Goal: Task Accomplishment & Management: Manage account settings

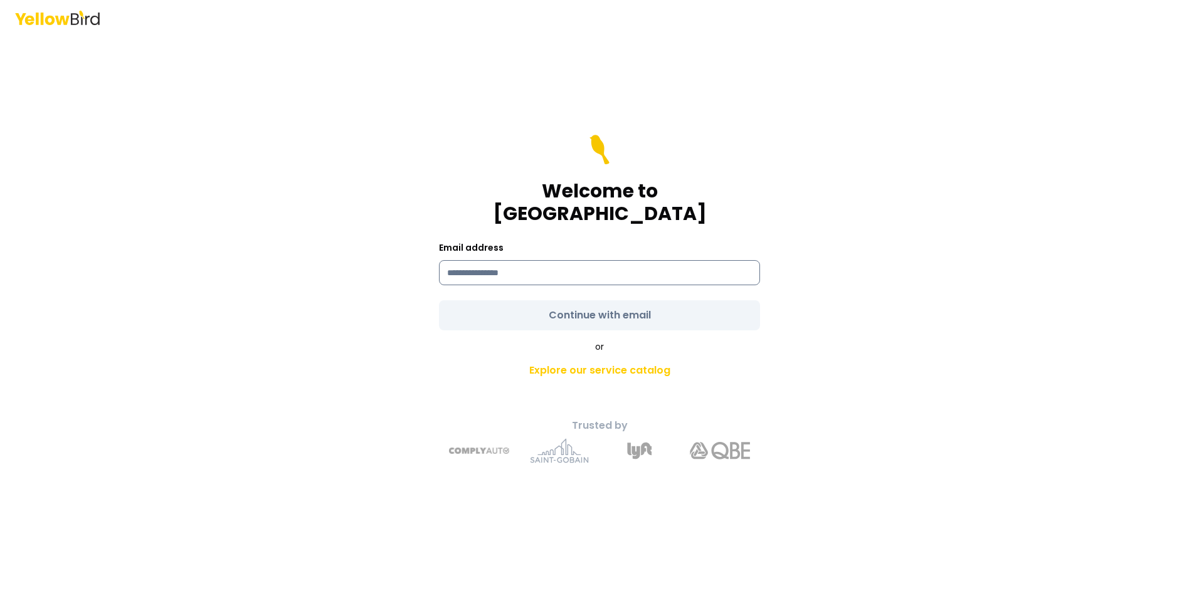
click at [503, 260] on input at bounding box center [599, 272] width 321 height 25
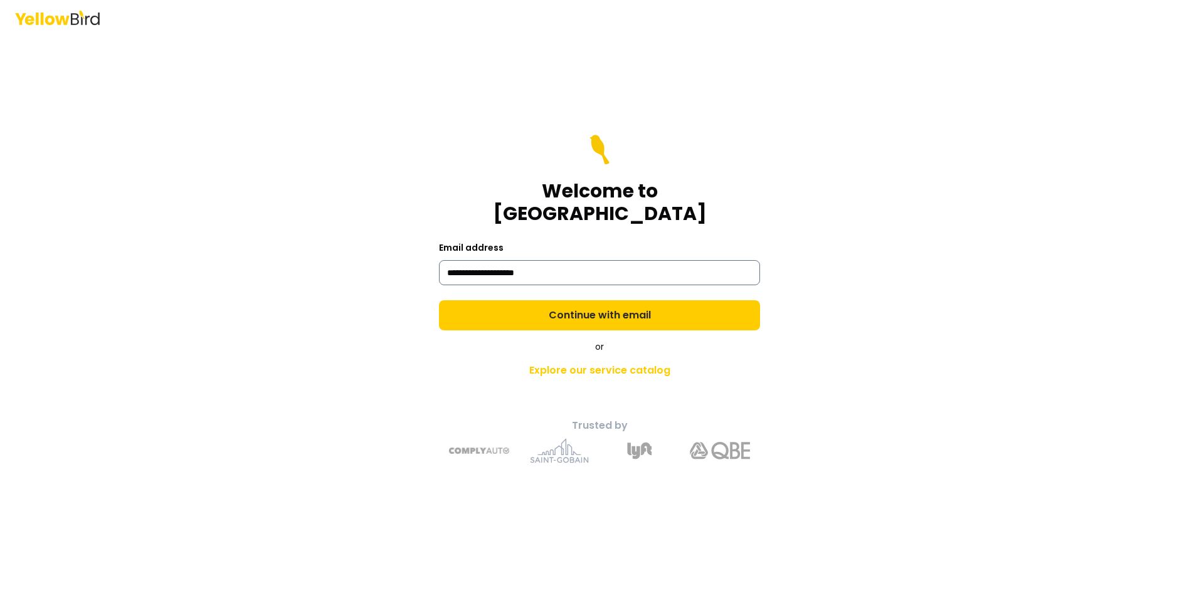
click at [484, 260] on input "**********" at bounding box center [599, 272] width 321 height 25
type input "**********"
click at [189, 202] on div "**********" at bounding box center [599, 299] width 1199 height 598
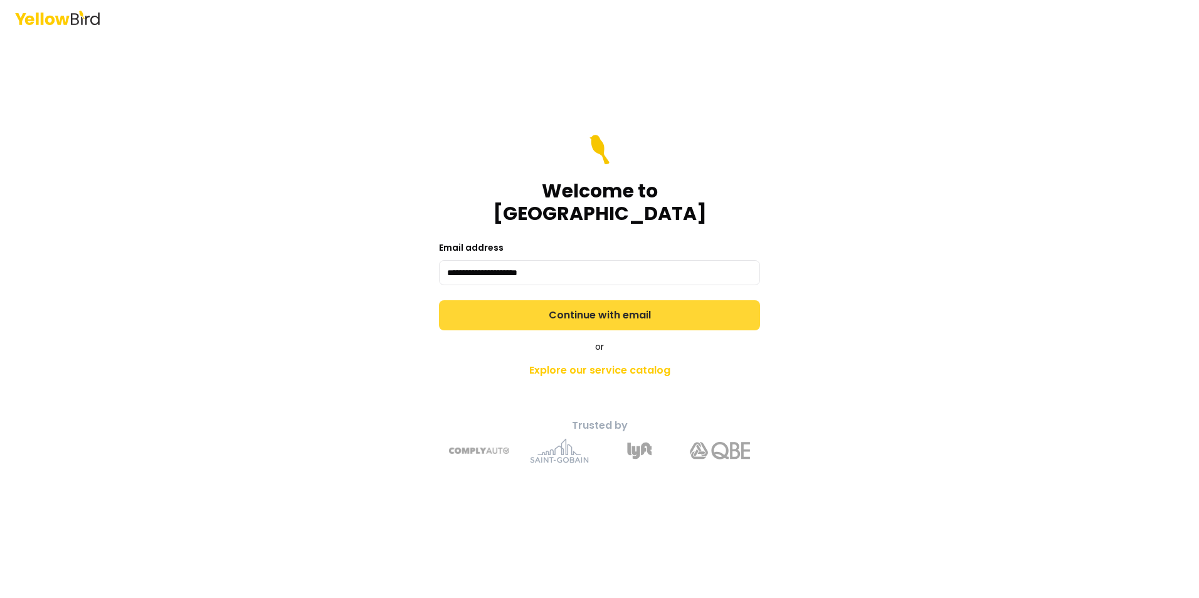
click at [620, 305] on button "Continue with email" at bounding box center [599, 315] width 321 height 30
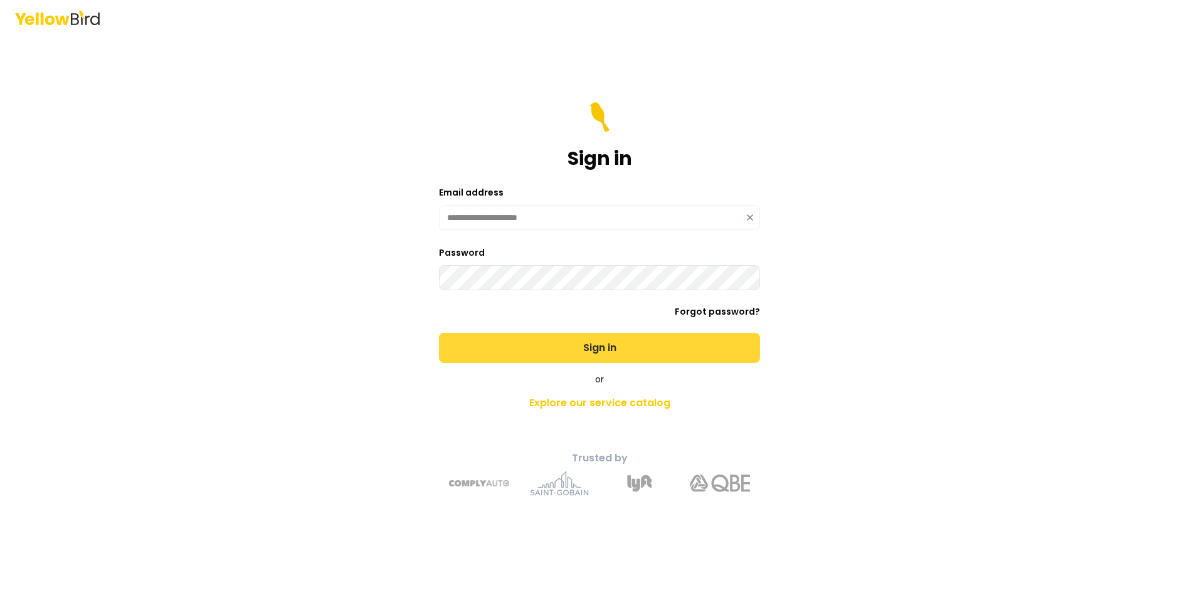
click at [619, 347] on button "Sign in" at bounding box center [599, 348] width 321 height 30
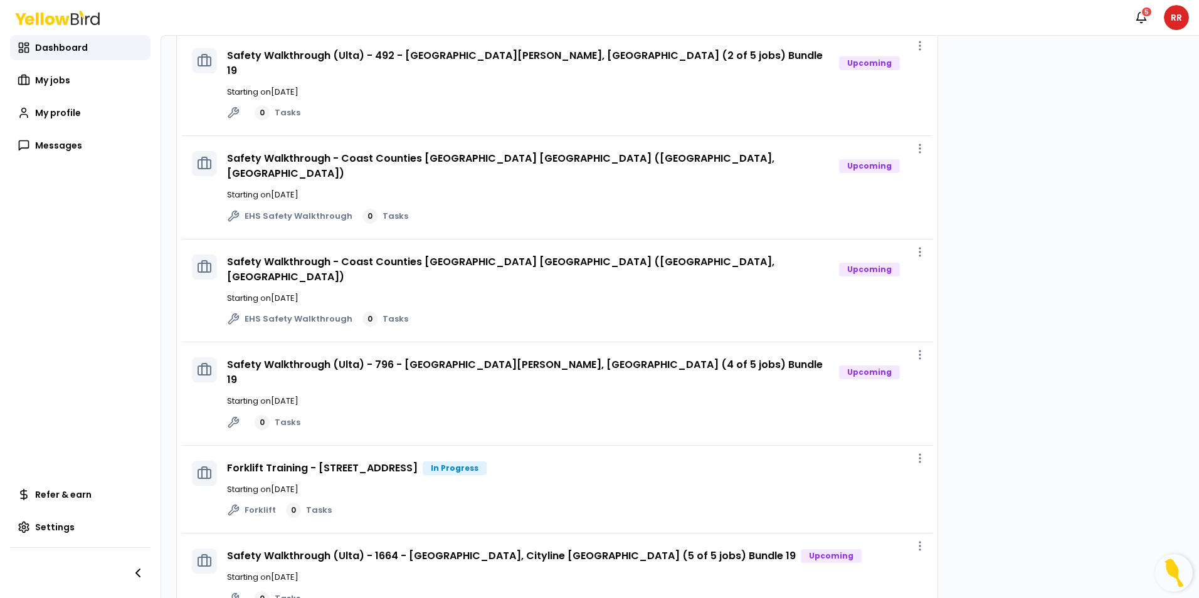
scroll to position [439, 0]
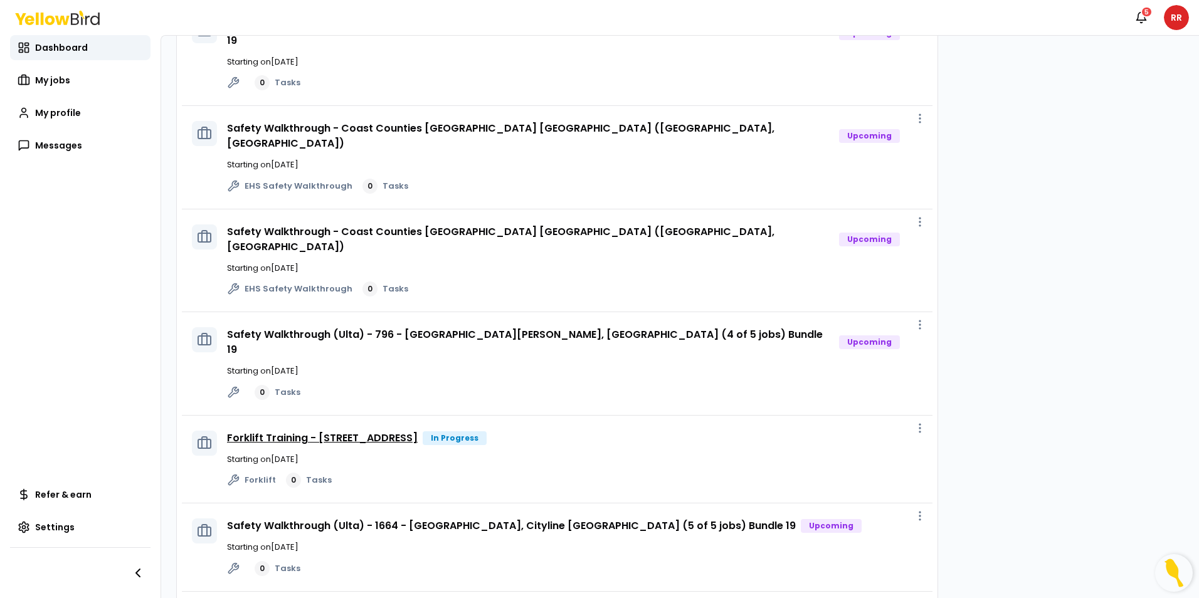
click at [380, 431] on link "Forklift Training - [STREET_ADDRESS]" at bounding box center [322, 438] width 191 height 14
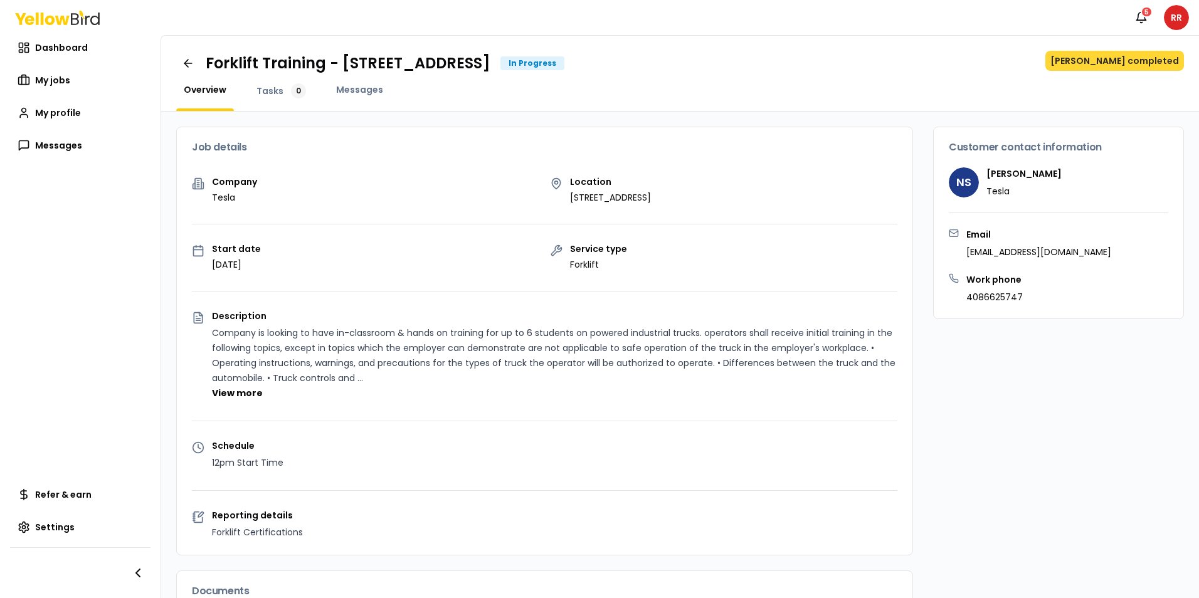
click at [1135, 65] on button "[PERSON_NAME] completed" at bounding box center [1115, 61] width 139 height 20
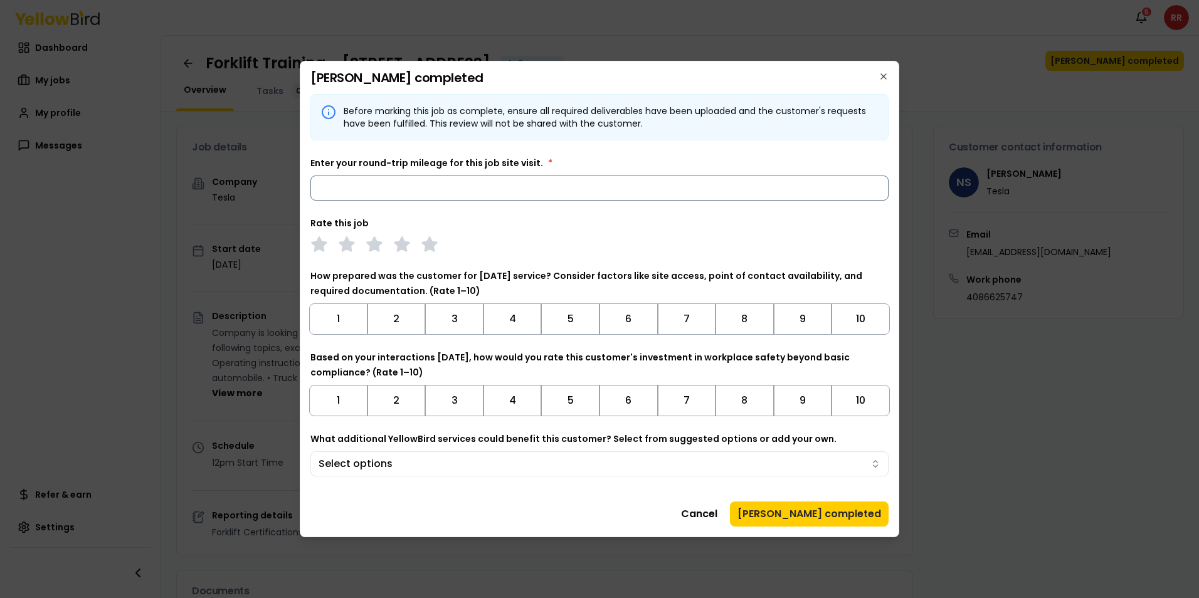
click at [534, 187] on input "Enter your round-trip mileage for this job site visit. *" at bounding box center [599, 188] width 578 height 25
type input "***"
click at [402, 250] on icon at bounding box center [402, 245] width 18 height 18
click at [822, 329] on button "9" at bounding box center [803, 319] width 58 height 31
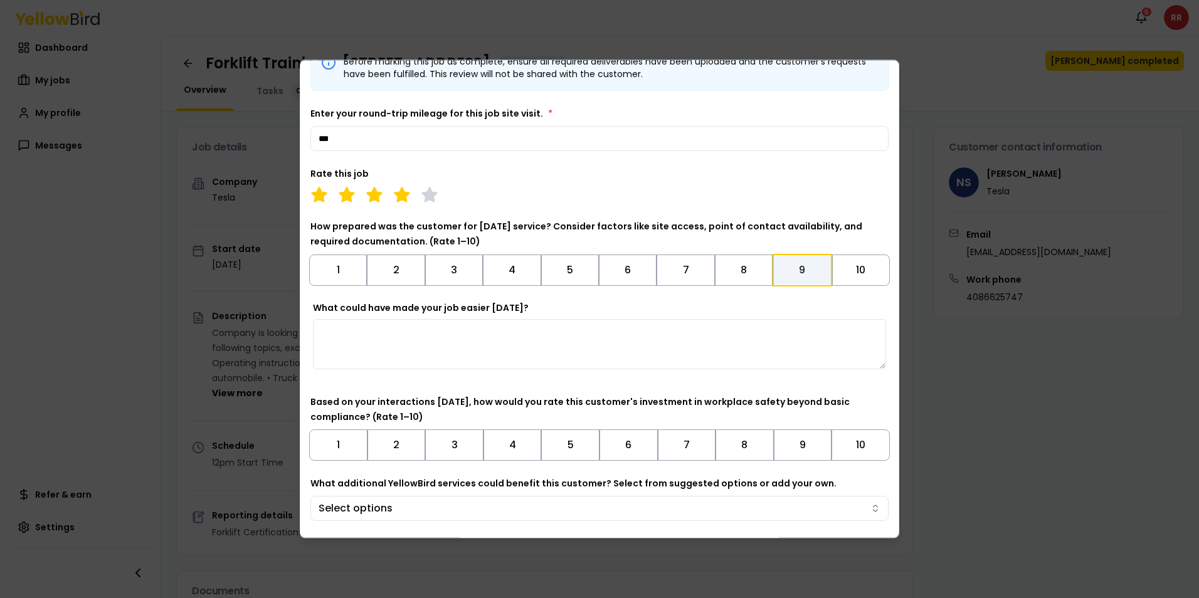
scroll to position [92, 0]
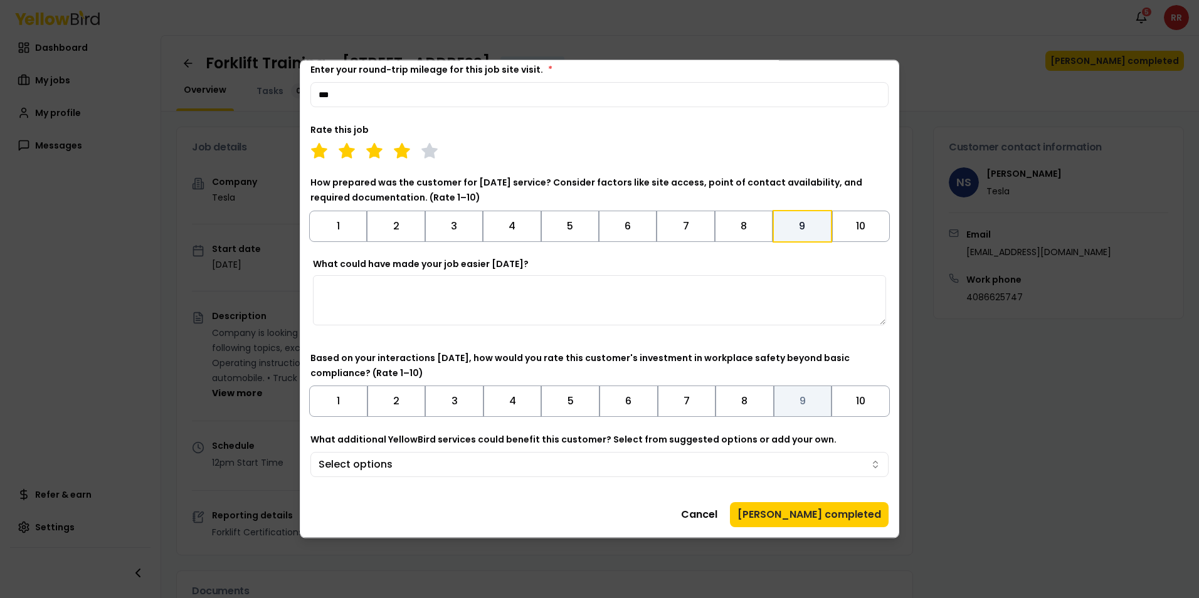
click at [804, 410] on button "9" at bounding box center [803, 401] width 58 height 31
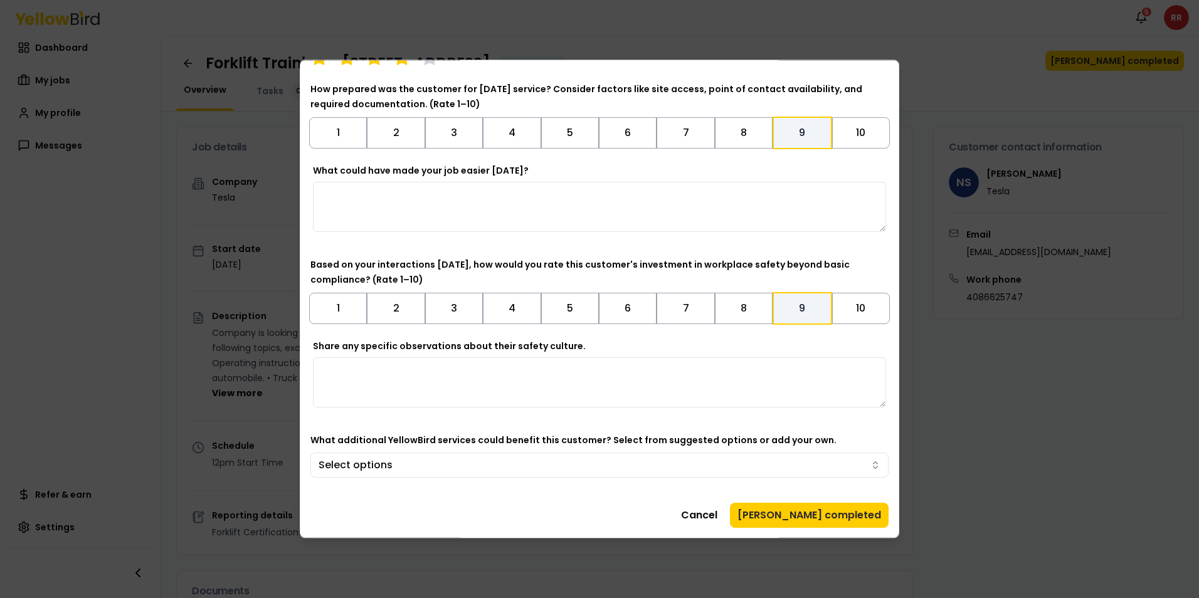
scroll to position [186, 0]
click at [809, 514] on button "[PERSON_NAME] completed" at bounding box center [809, 514] width 159 height 25
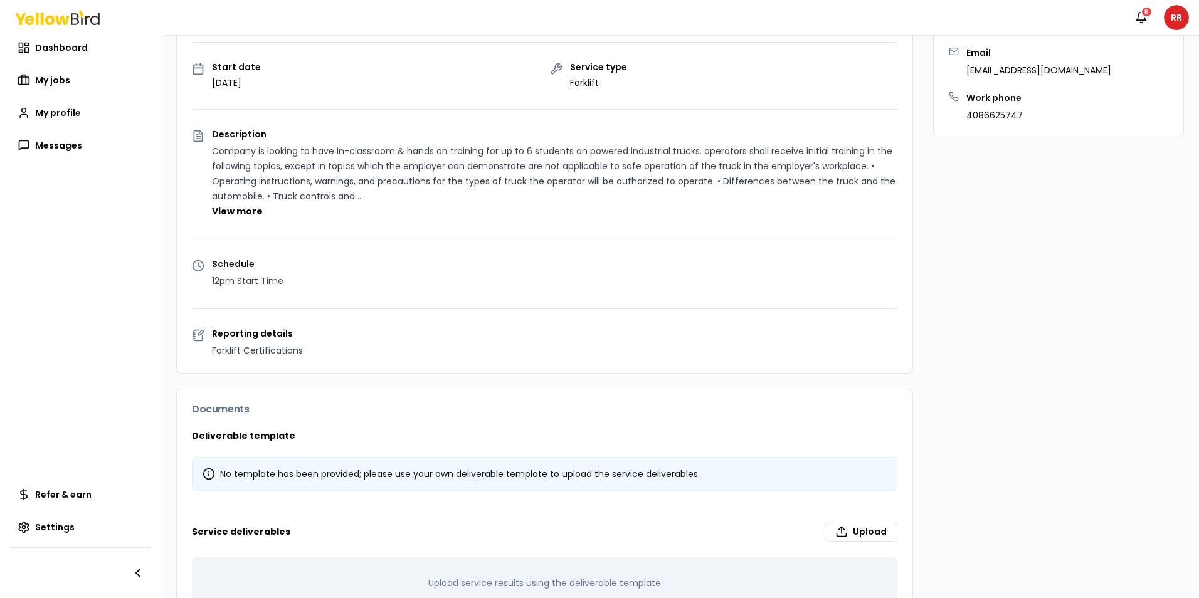
scroll to position [224, 0]
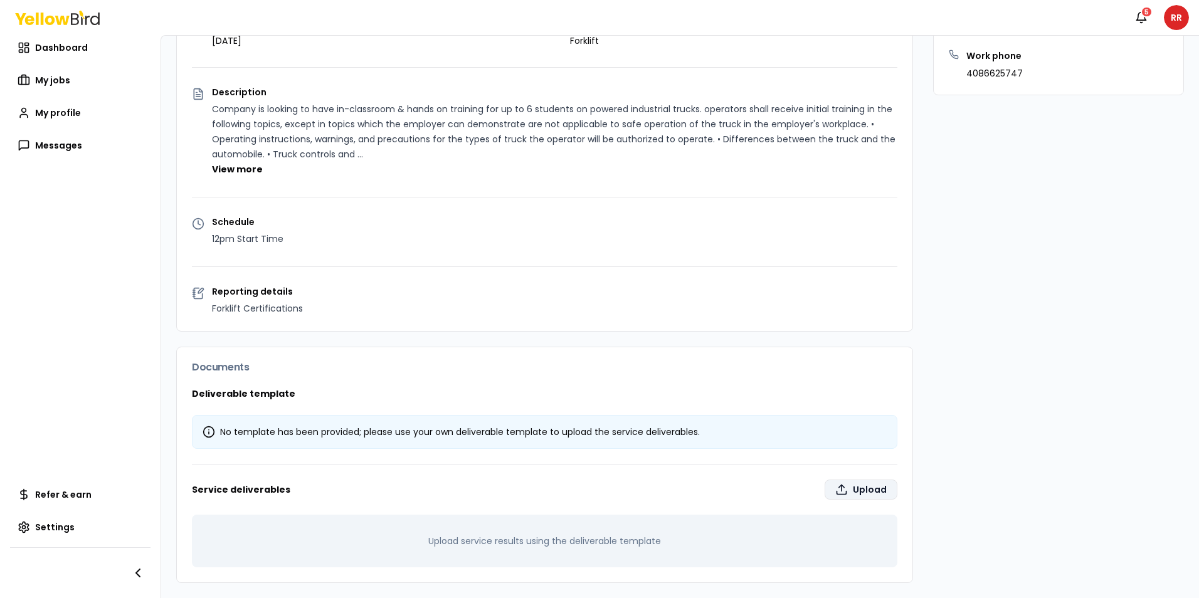
click at [868, 491] on label "Upload" at bounding box center [861, 490] width 73 height 20
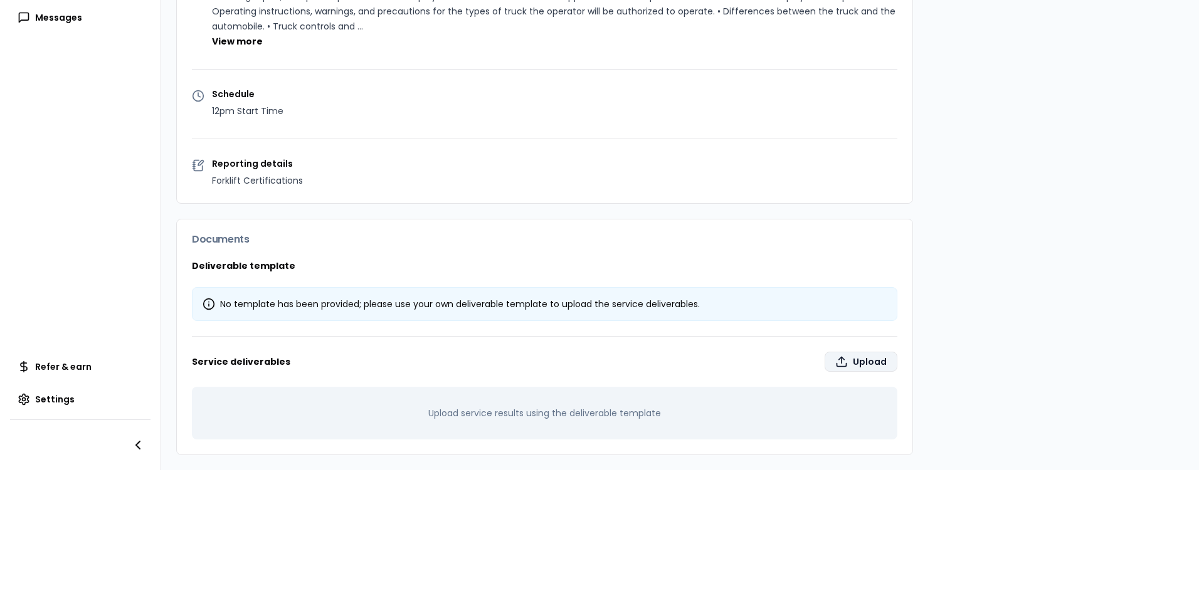
type input "**********"
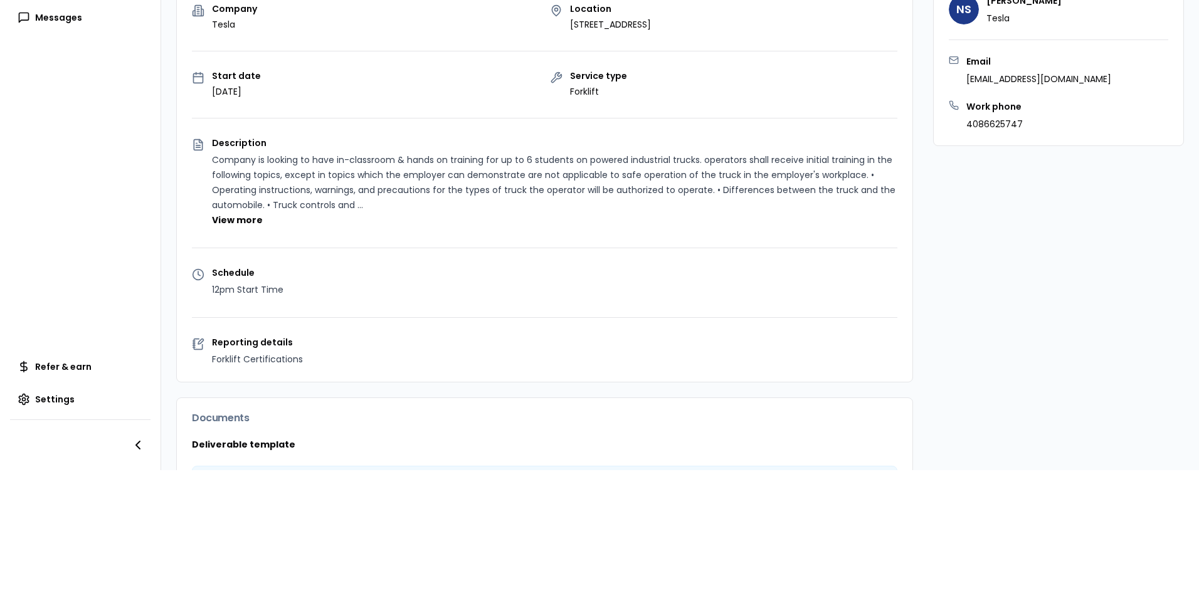
scroll to position [0, 0]
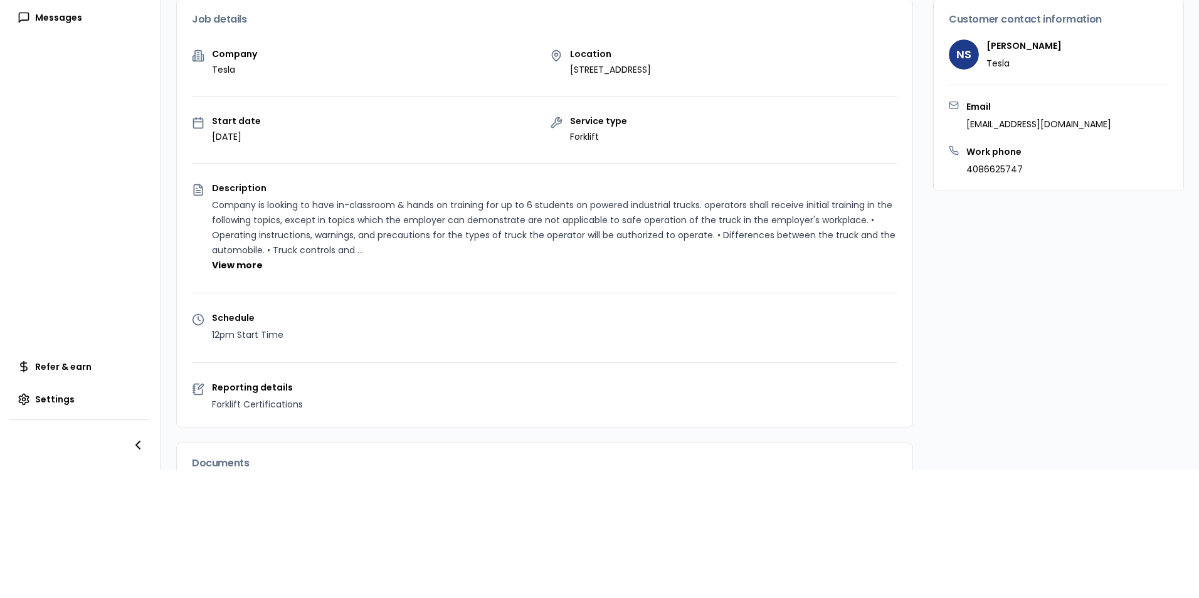
click at [408, 117] on div "Start date [DATE]" at bounding box center [366, 130] width 348 height 26
click at [399, 198] on p "Company is looking to have in-classroom & hands on training for up to 6 student…" at bounding box center [555, 228] width 686 height 60
click at [674, 185] on div "Description Company is looking to have in-classroom & hands on training for up …" at bounding box center [555, 228] width 686 height 89
click at [351, 232] on p "Company is looking to have in-classroom & hands on training for up to 6 student…" at bounding box center [555, 228] width 686 height 60
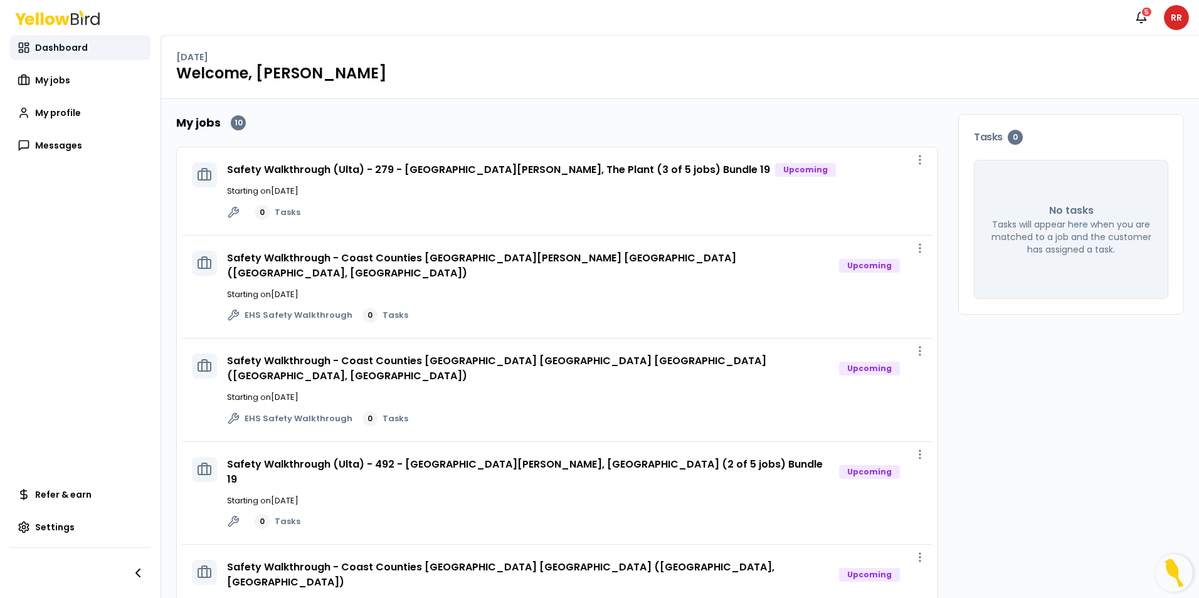
click at [60, 53] on span "Dashboard" at bounding box center [61, 47] width 53 height 13
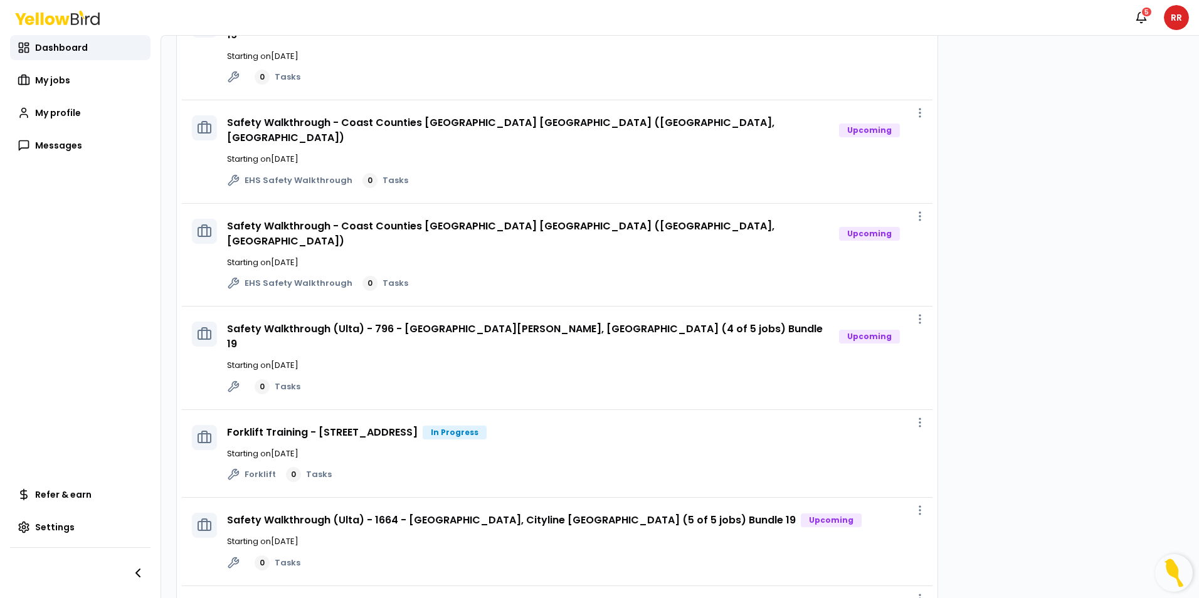
scroll to position [445, 0]
click at [558, 512] on link "Safety Walkthrough (Ulta) - 1664 - [GEOGRAPHIC_DATA], Cityline [GEOGRAPHIC_DATA…" at bounding box center [511, 519] width 569 height 14
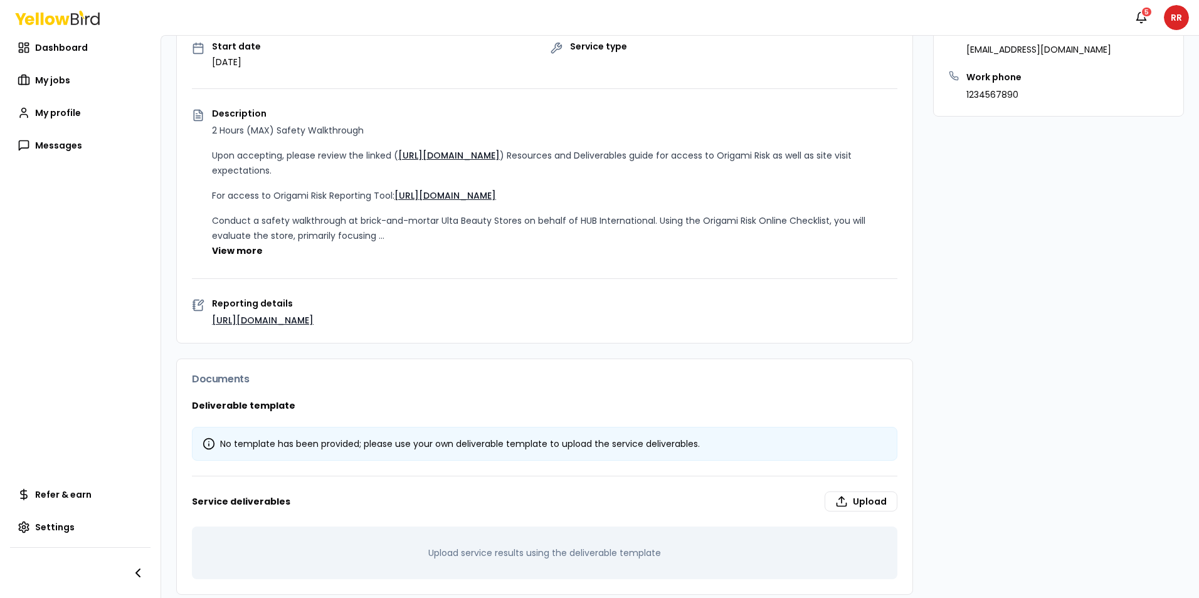
scroll to position [215, 0]
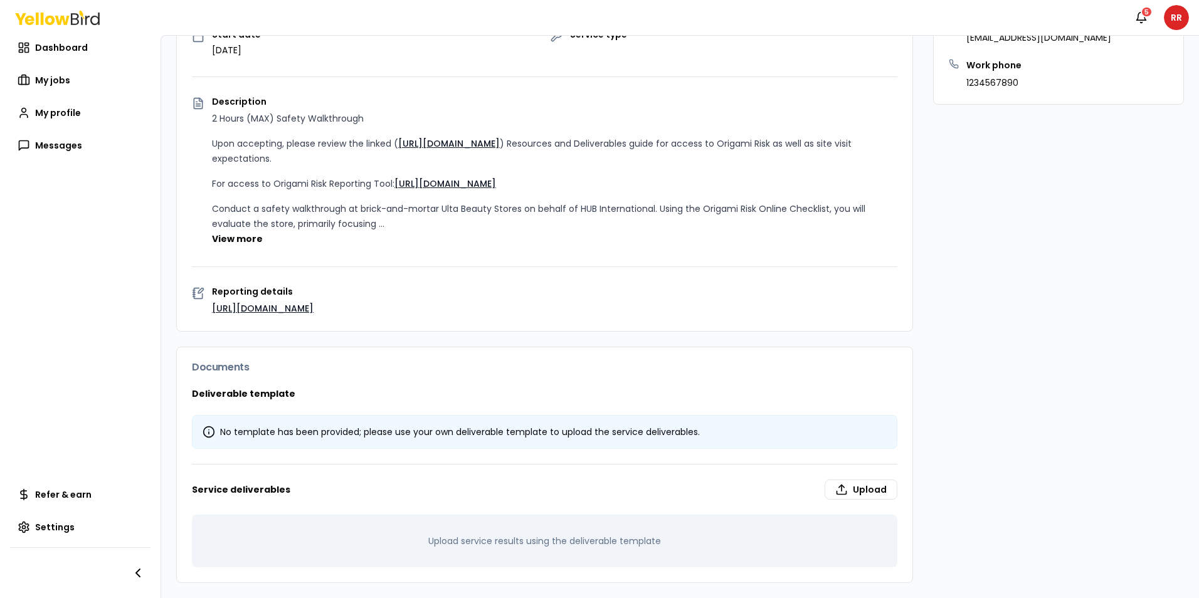
click at [291, 307] on link "[URL][DOMAIN_NAME]" at bounding box center [263, 308] width 102 height 13
